Goal: Find specific page/section: Find specific page/section

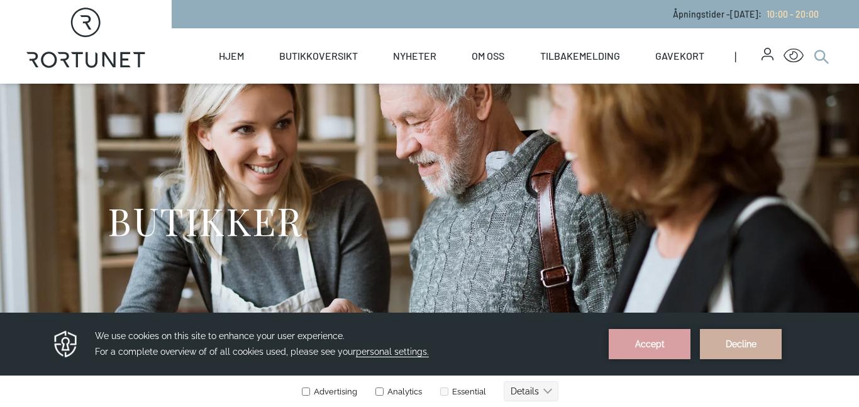
click at [818, 56] on icon at bounding box center [820, 55] width 15 height 15
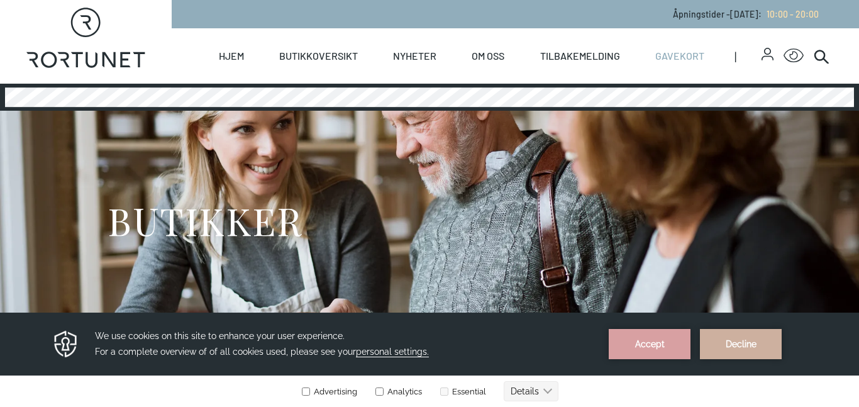
scroll to position [284, 0]
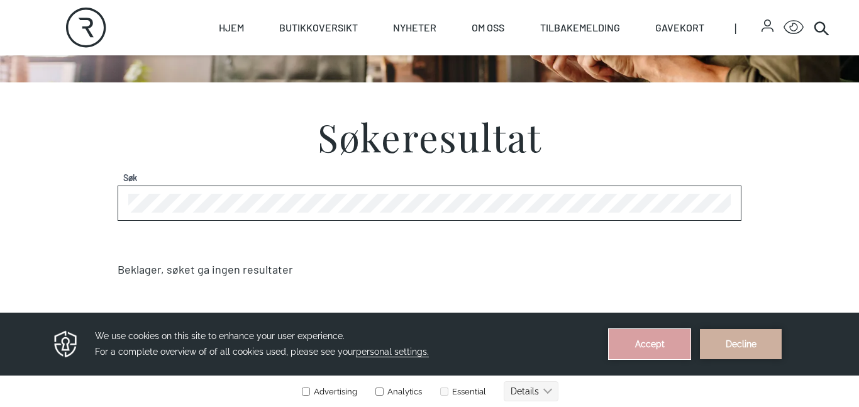
click at [624, 339] on button "Accept" at bounding box center [649, 344] width 82 height 30
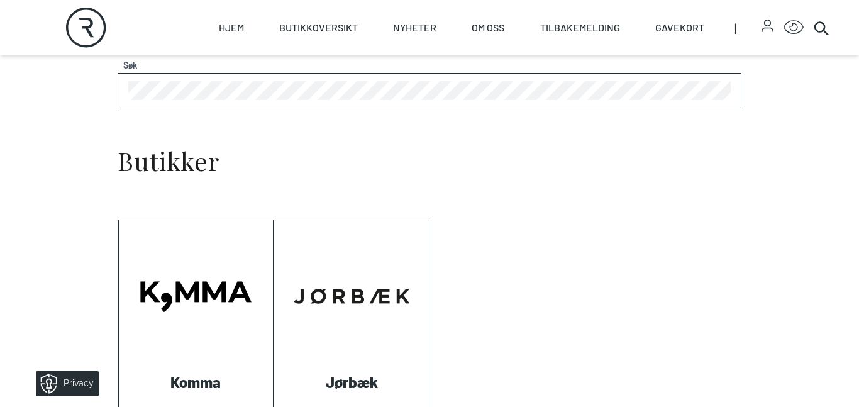
scroll to position [402, 0]
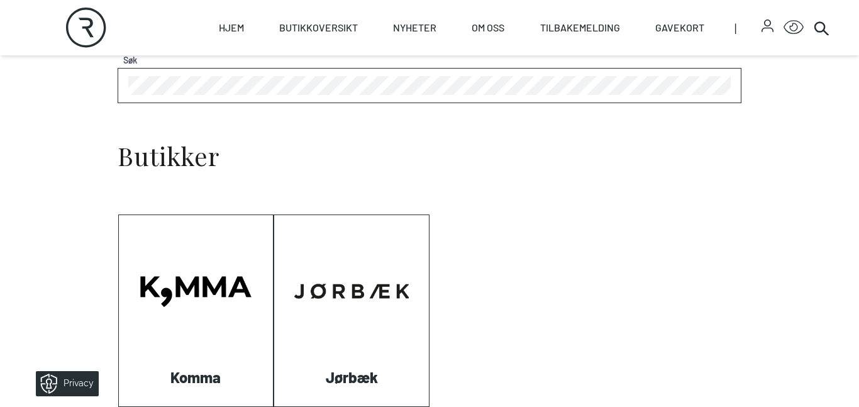
click at [274, 406] on link "Visit: Jørbæk" at bounding box center [274, 406] width 0 height 0
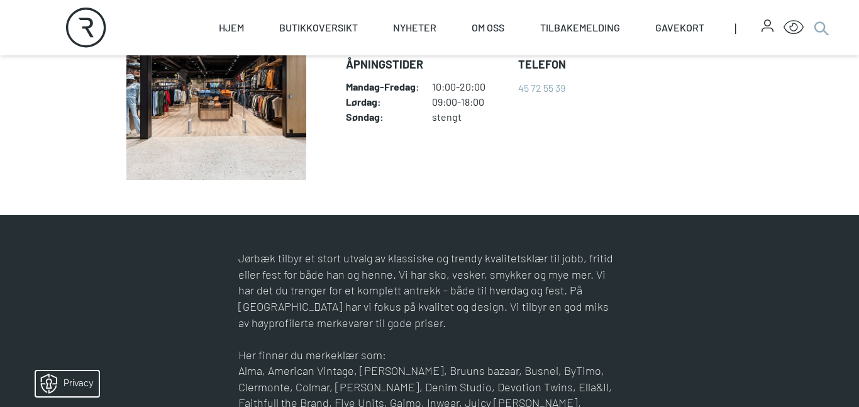
scroll to position [284, 0]
